Goal: Find specific page/section: Find specific page/section

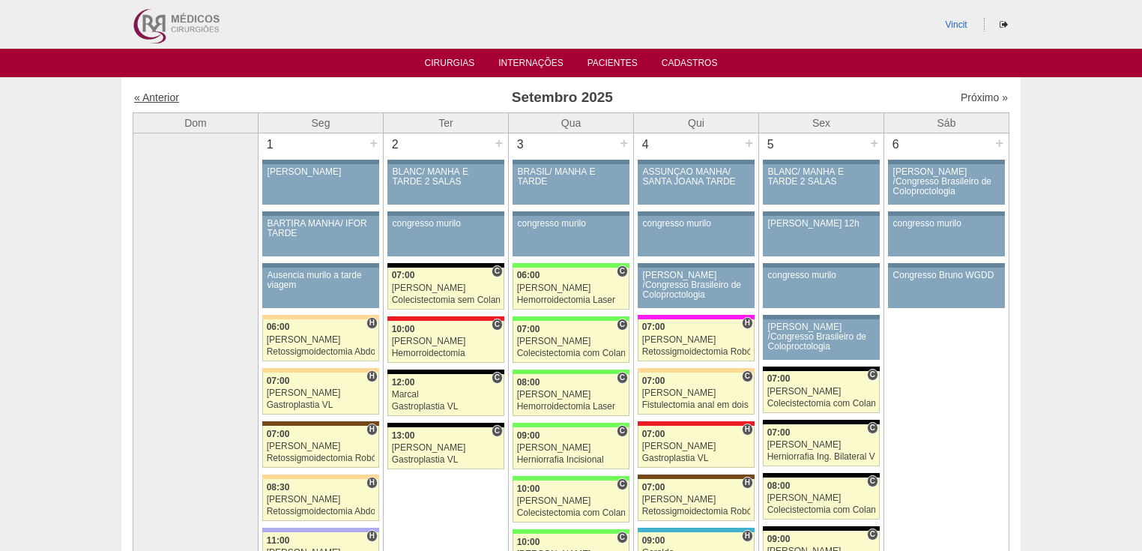
click at [166, 101] on link "« Anterior" at bounding box center [156, 97] width 45 height 12
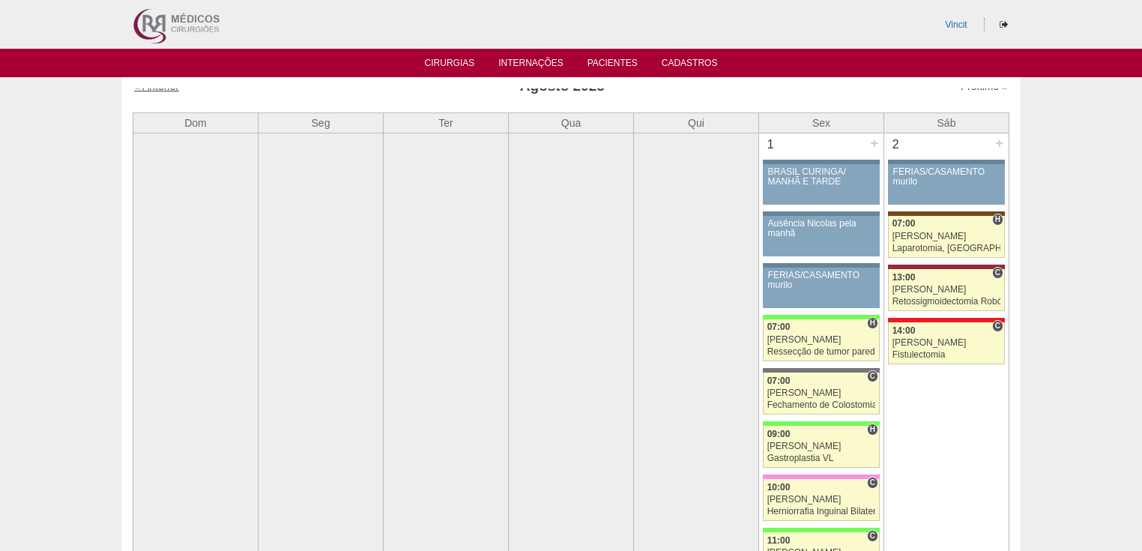
click at [171, 91] on link "« Anterior" at bounding box center [156, 86] width 45 height 12
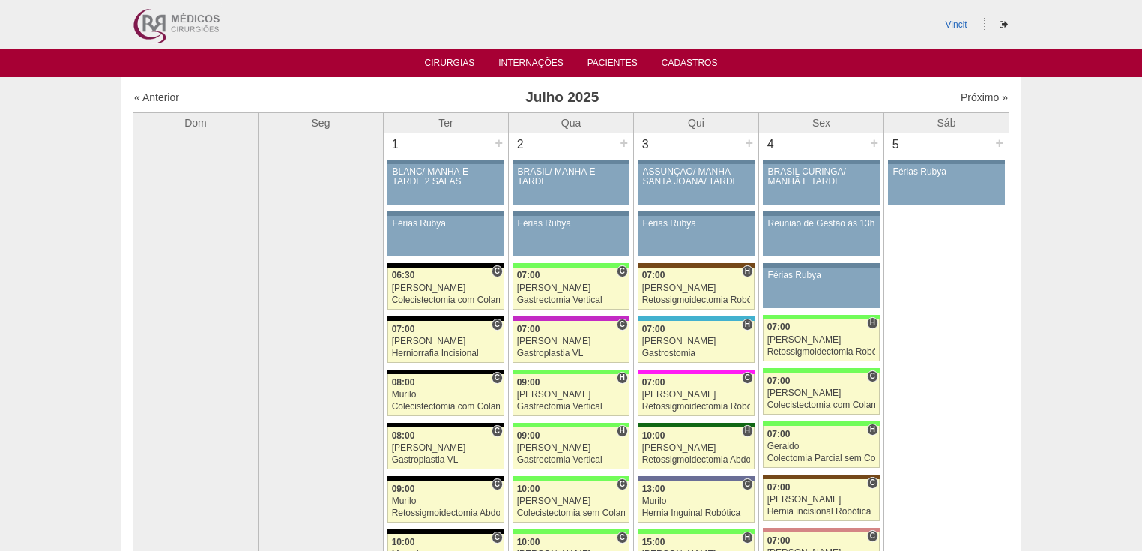
click at [452, 60] on link "Cirurgias" at bounding box center [450, 64] width 50 height 13
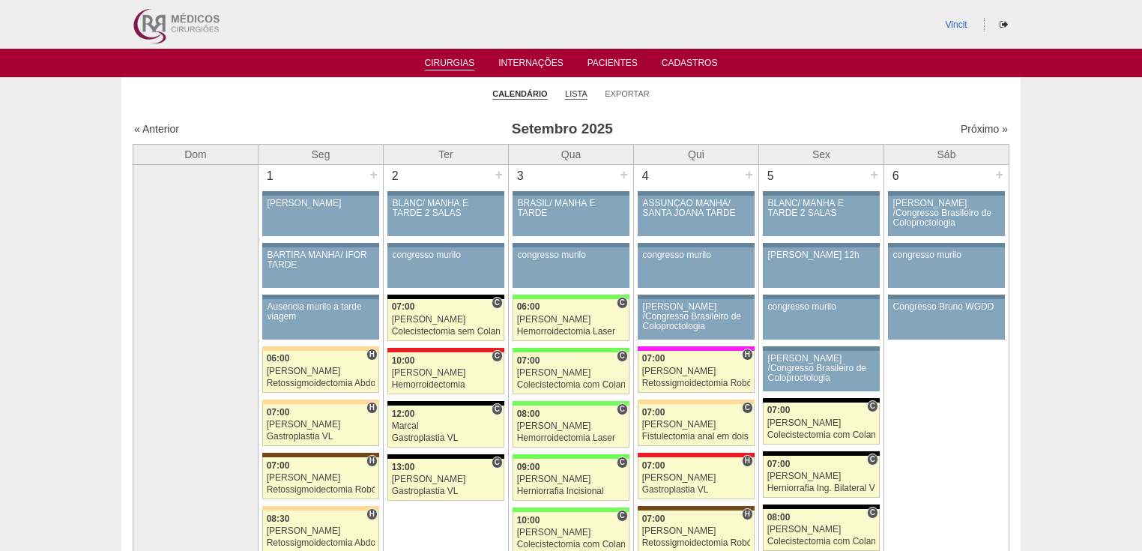
click at [578, 96] on link "Lista" at bounding box center [576, 93] width 22 height 11
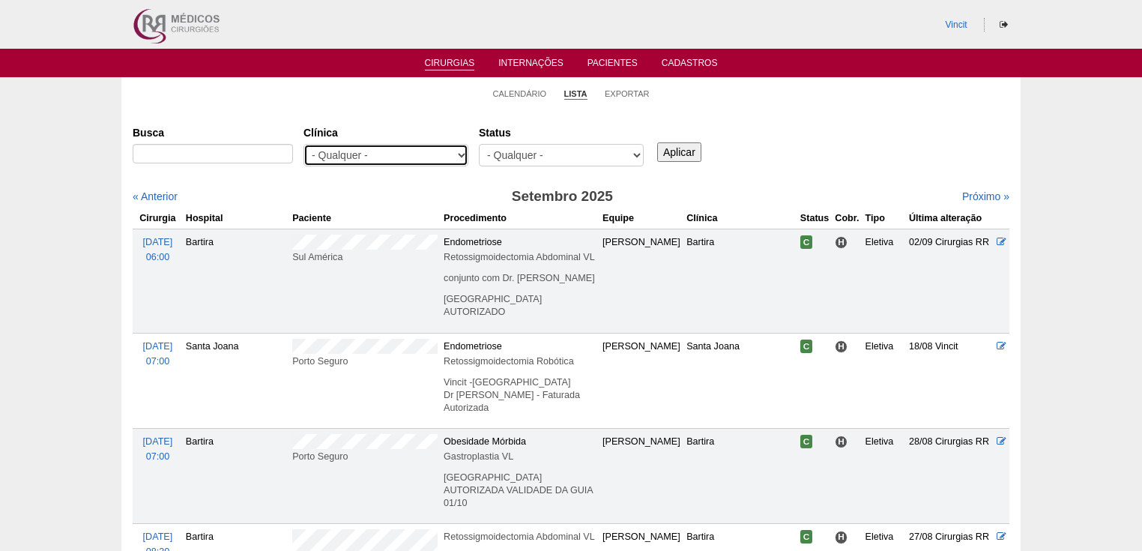
click at [461, 154] on select "- Qualquer - 6R Alphaville Assunção Bartira Brasil Christovão da Gama Cruz Azul…" at bounding box center [385, 155] width 165 height 22
select select "23"
click at [303, 144] on select "- Qualquer - 6R Alphaville Assunção Bartira Brasil Christovão da Gama Cruz Azul…" at bounding box center [385, 155] width 165 height 22
click at [685, 151] on input "Aplicar" at bounding box center [679, 151] width 44 height 19
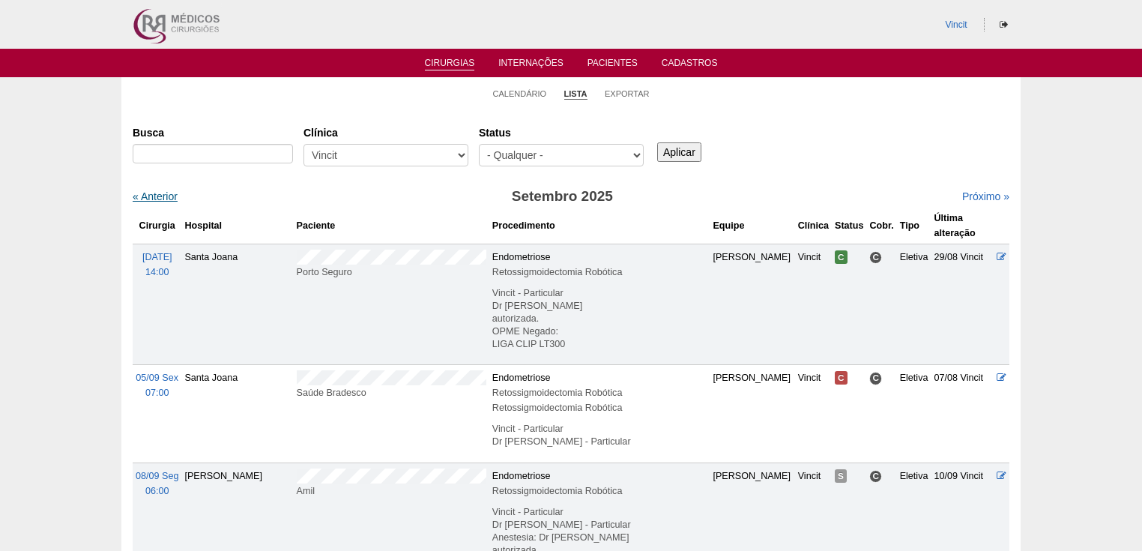
click at [157, 198] on link "« Anterior" at bounding box center [155, 196] width 45 height 12
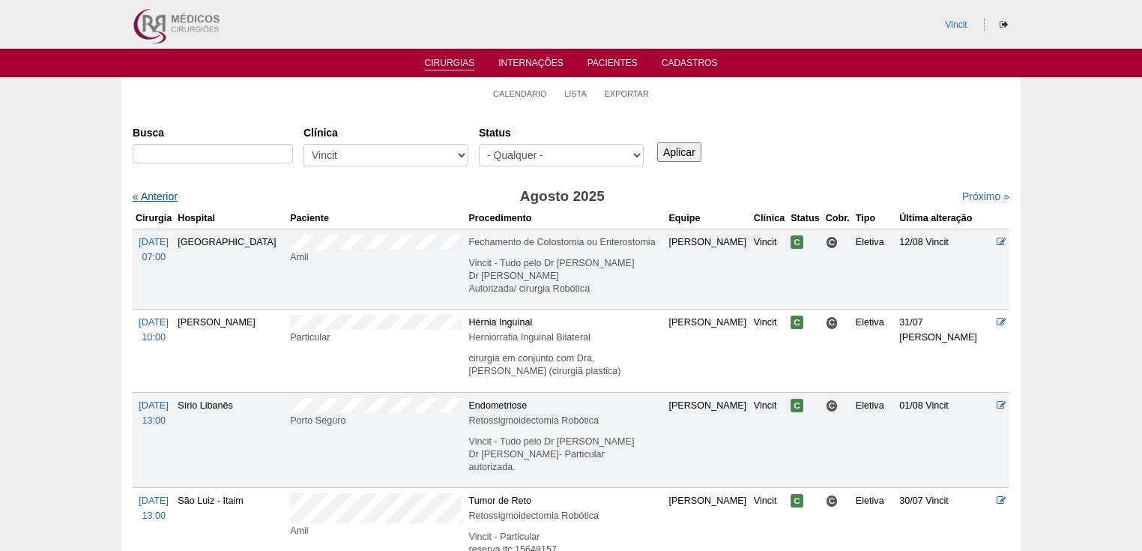
click at [162, 195] on link "« Anterior" at bounding box center [155, 196] width 45 height 12
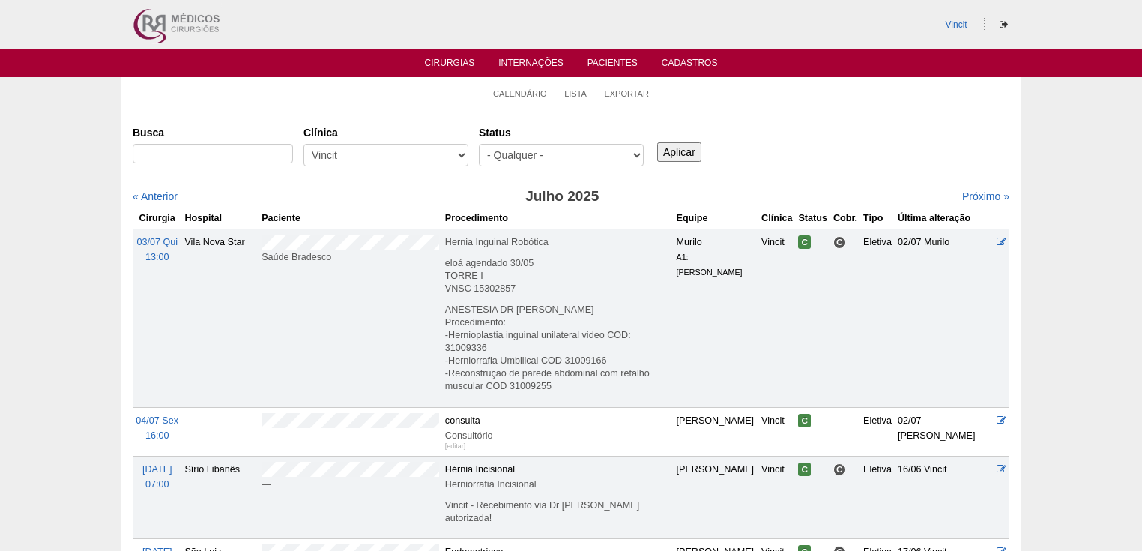
click at [454, 65] on link "Cirurgias" at bounding box center [450, 64] width 50 height 13
